Goal: Task Accomplishment & Management: Manage account settings

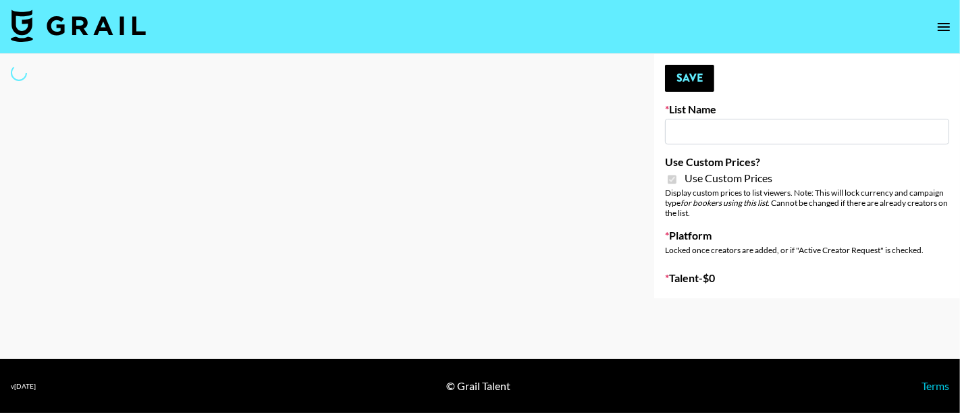
type input "ssssfdd"
checkbox input "true"
select select "Brand"
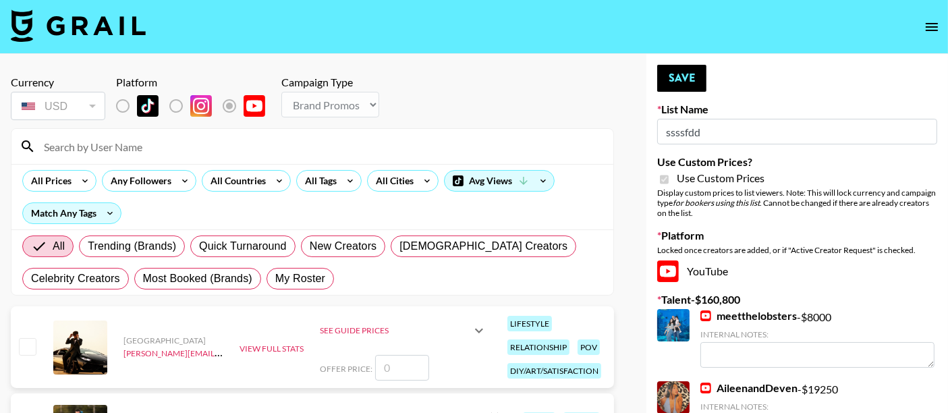
click at [162, 148] on input at bounding box center [321, 147] width 570 height 22
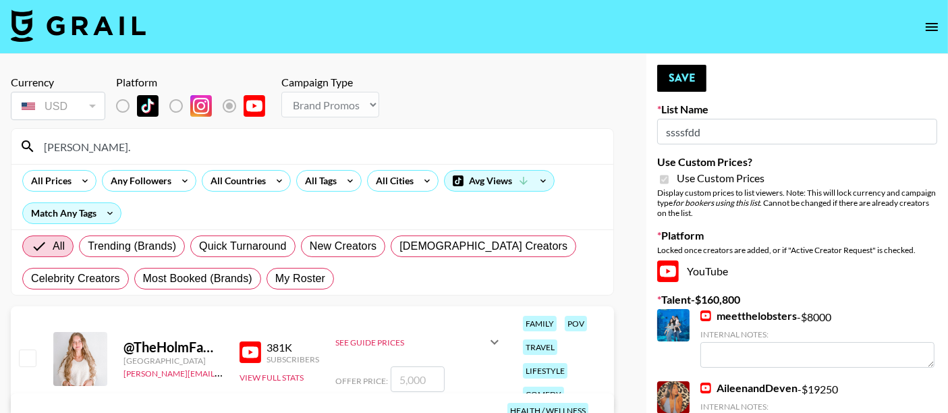
type input "[PERSON_NAME]."
click at [27, 359] on input "checkbox" at bounding box center [27, 358] width 16 height 16
checkbox input "true"
type input "5000"
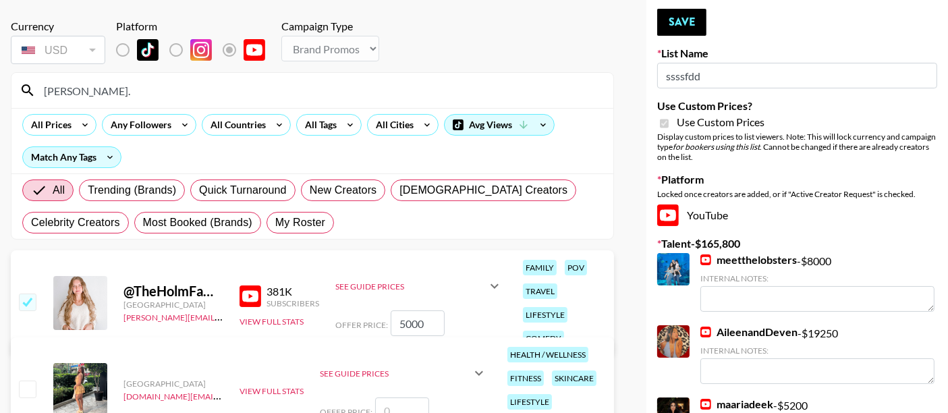
scroll to position [75, 0]
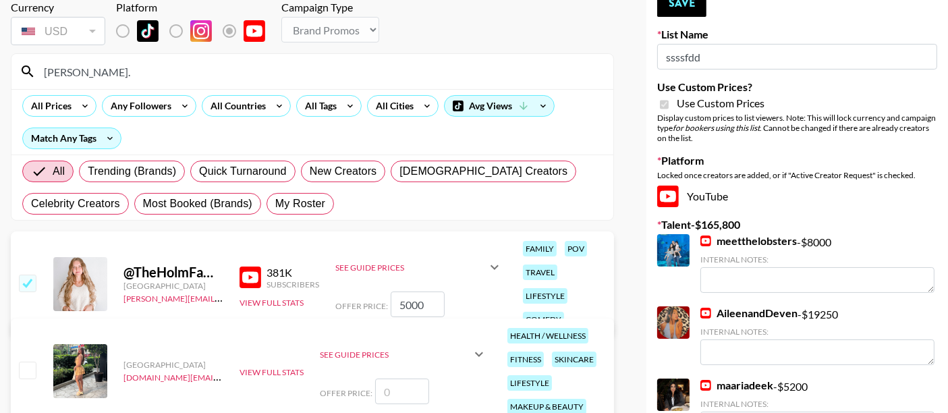
click at [404, 304] on input "5000" at bounding box center [418, 305] width 54 height 26
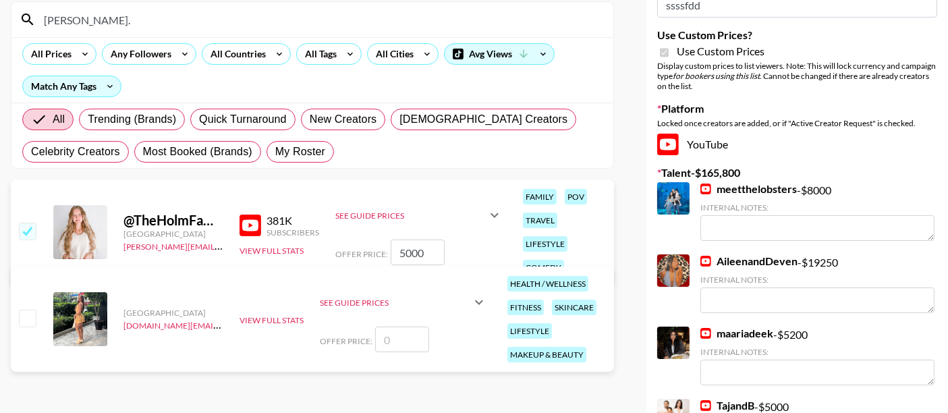
scroll to position [150, 0]
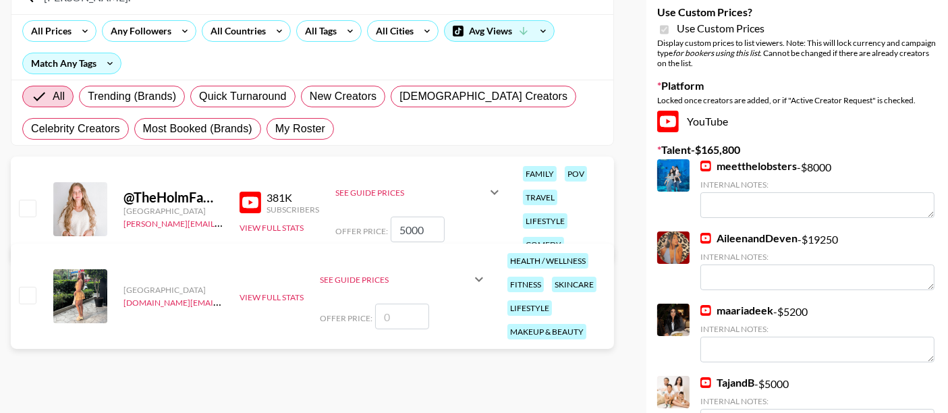
checkbox input "false"
checkbox input "true"
type input "6"
checkbox input "true"
type input "5000"
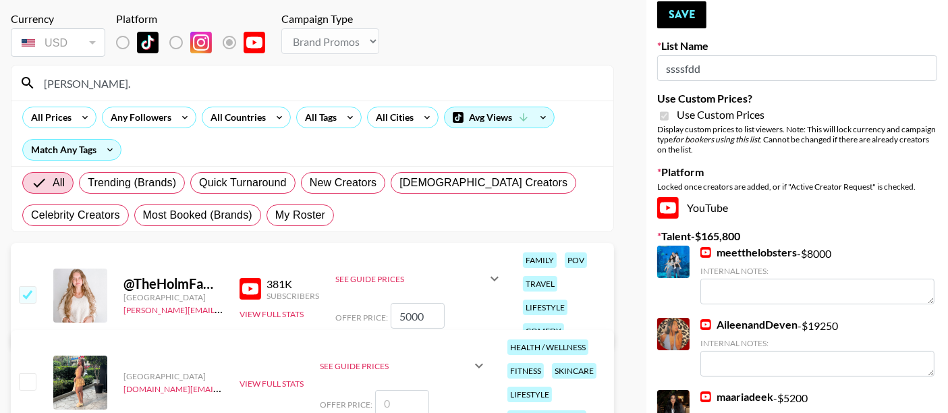
scroll to position [0, 0]
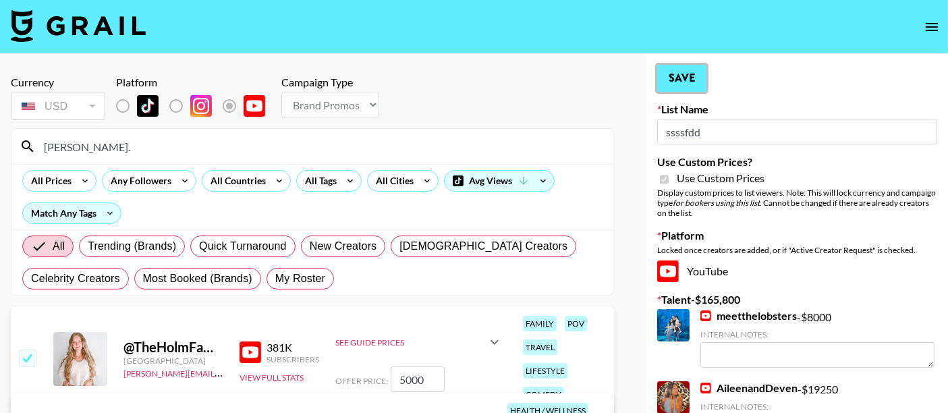
click at [686, 80] on button "Save" at bounding box center [681, 78] width 49 height 27
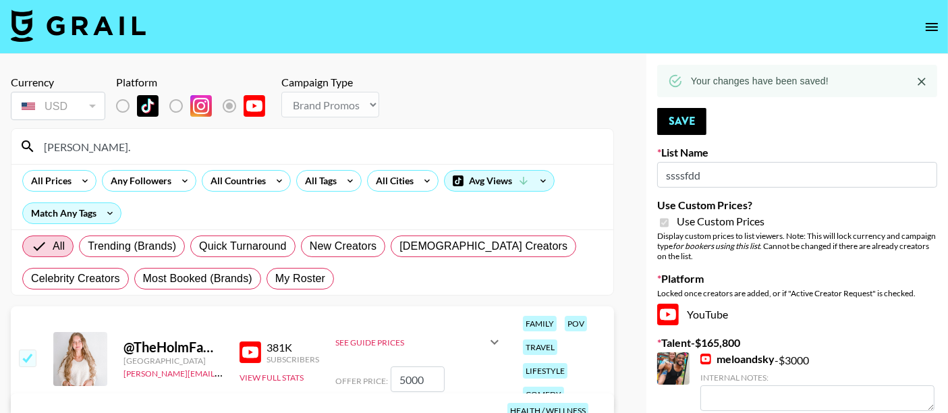
click at [102, 154] on input "[PERSON_NAME]." at bounding box center [321, 147] width 570 height 22
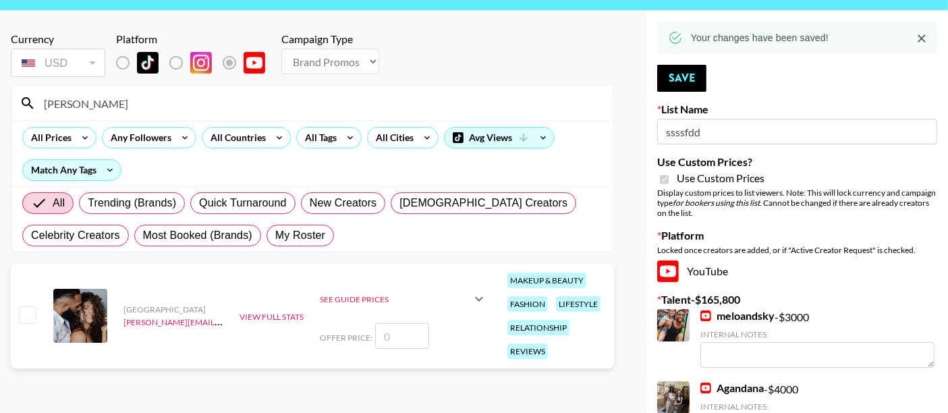
scroll to position [75, 0]
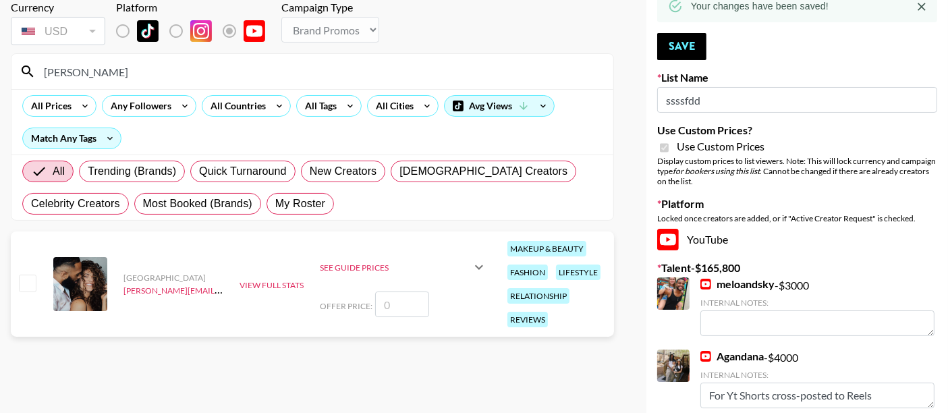
type input "[PERSON_NAME]"
click at [27, 280] on input "checkbox" at bounding box center [27, 283] width 16 height 16
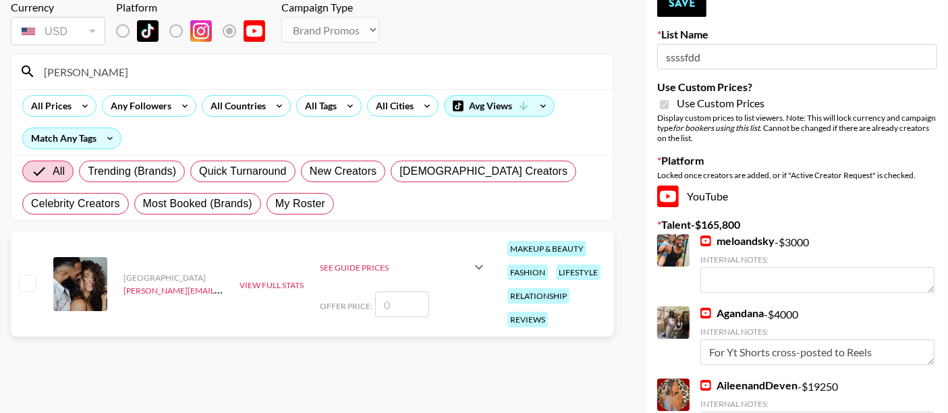
click at [397, 304] on input "number" at bounding box center [402, 305] width 54 height 26
checkbox input "true"
type input "5000"
click at [692, 8] on button "Save" at bounding box center [681, 3] width 49 height 27
